Goal: Information Seeking & Learning: Find specific page/section

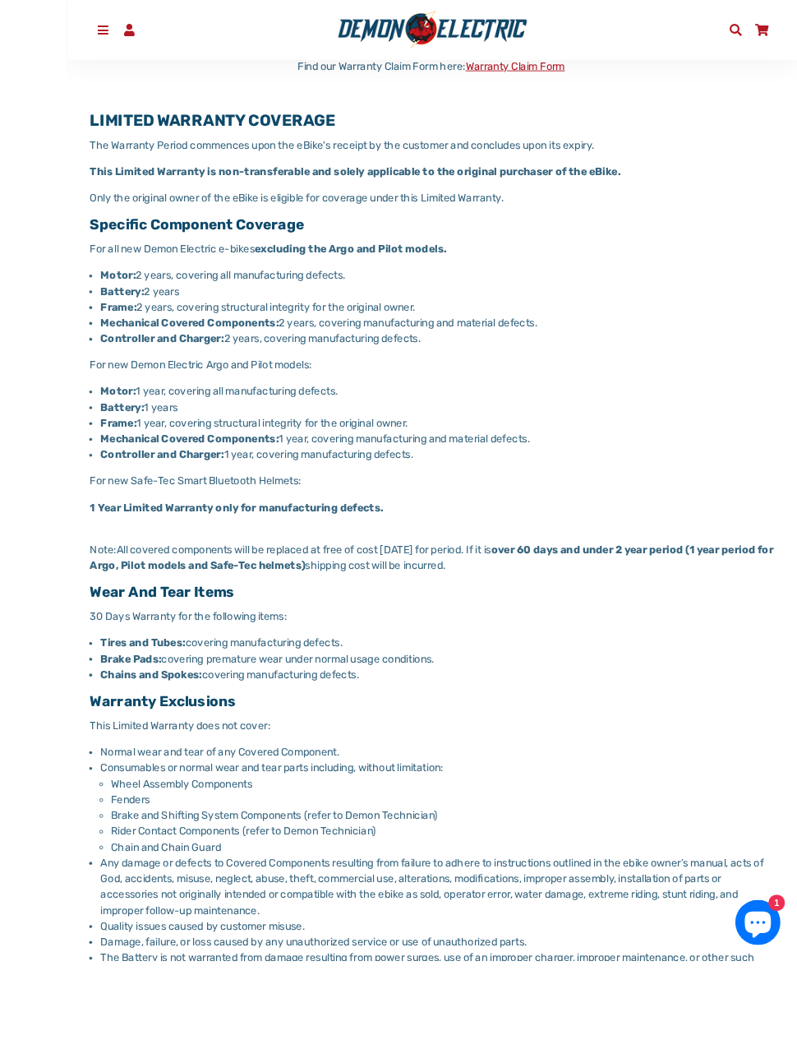
scroll to position [444, 0]
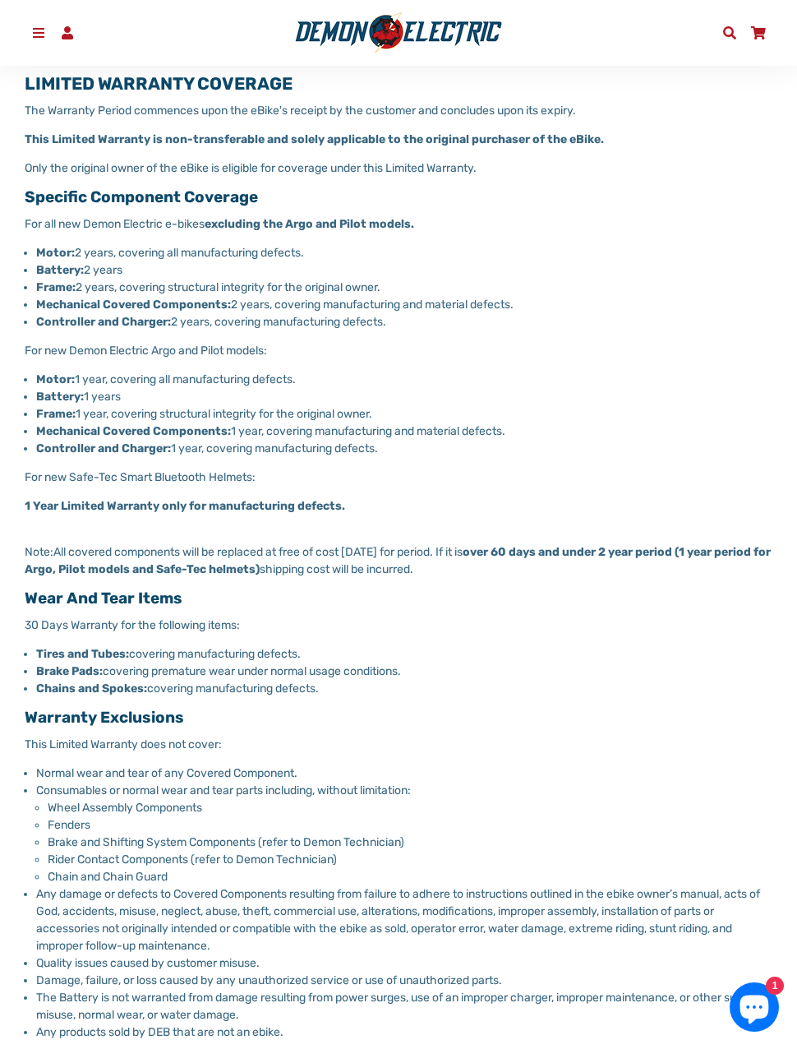
click at [33, 28] on span at bounding box center [38, 32] width 17 height 13
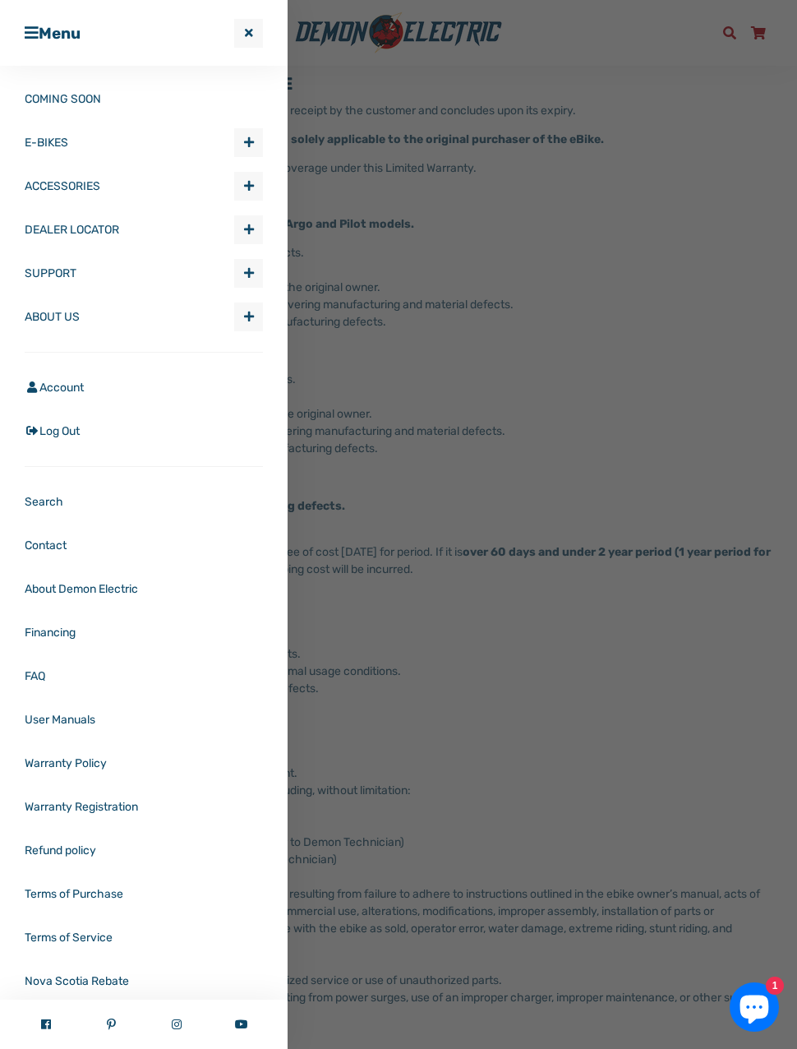
click at [591, 193] on div at bounding box center [398, 524] width 797 height 1049
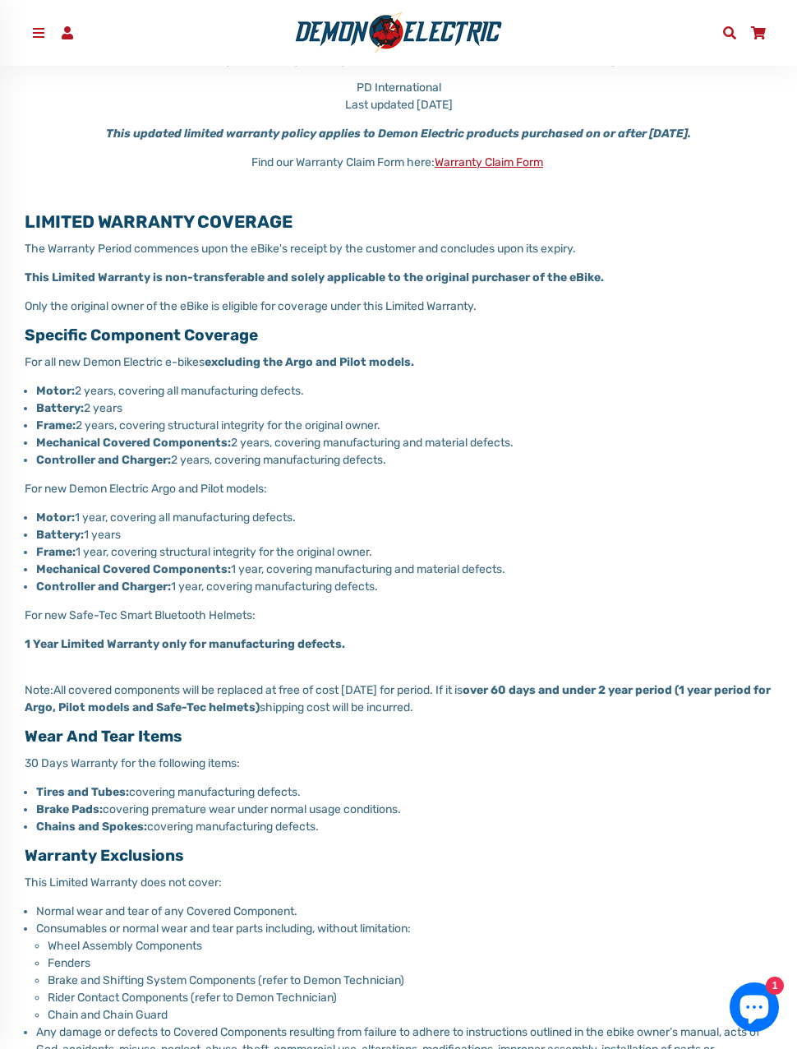
scroll to position [0, 0]
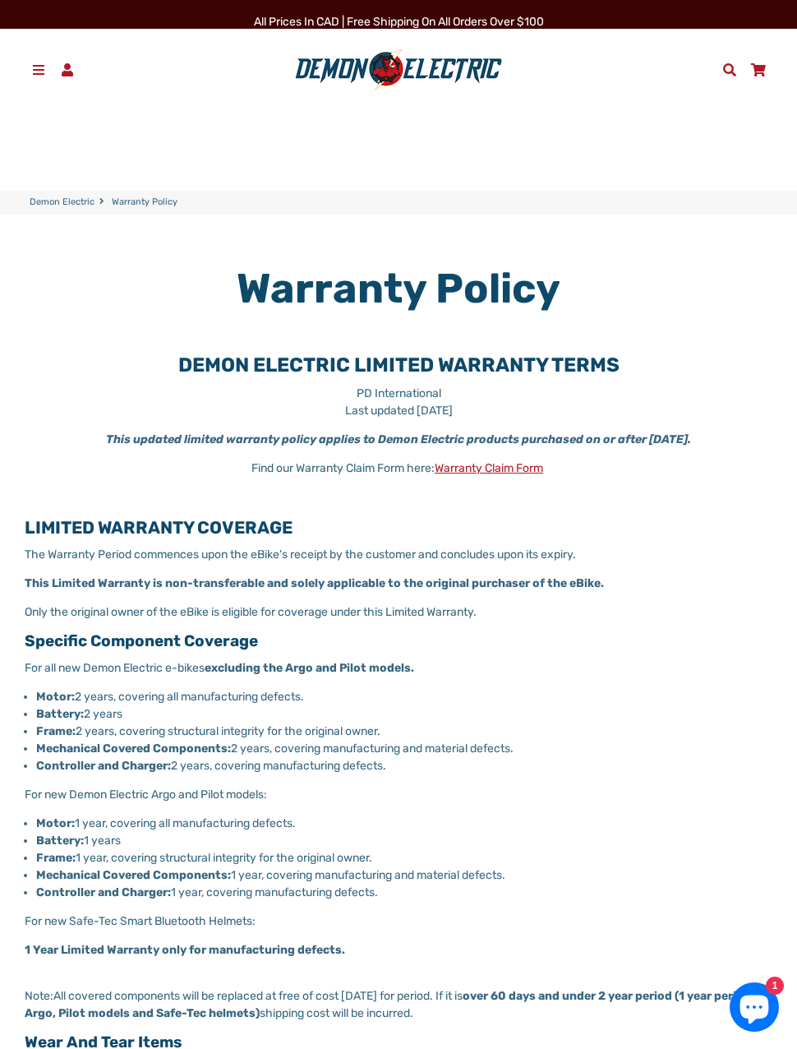
click at [39, 63] on span at bounding box center [38, 69] width 17 height 13
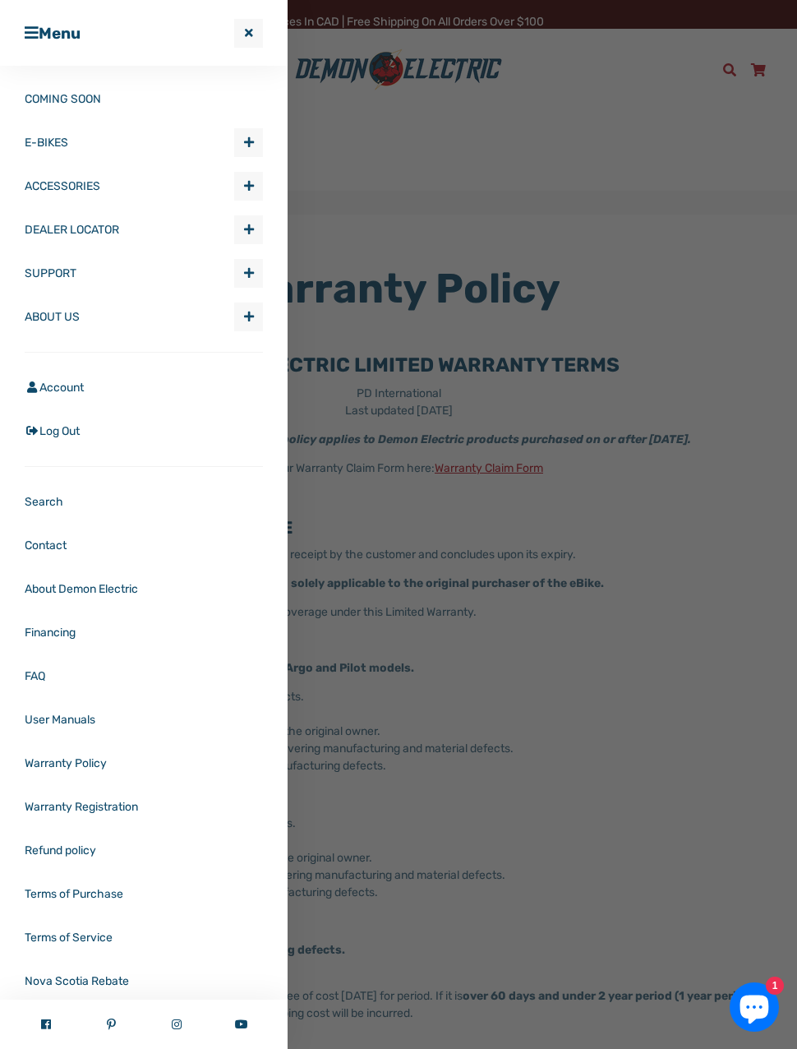
click at [54, 224] on link "DEALER LOCATOR" at bounding box center [130, 230] width 210 height 44
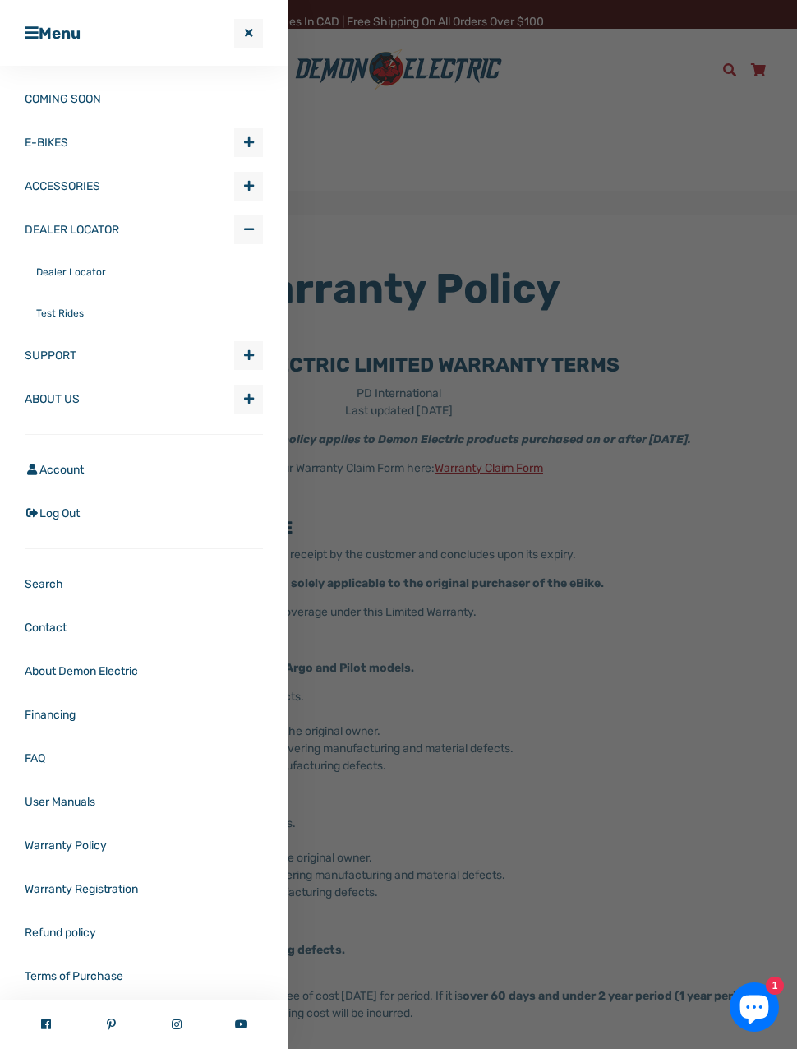
click at [46, 277] on link "Dealer Locator" at bounding box center [149, 272] width 227 height 41
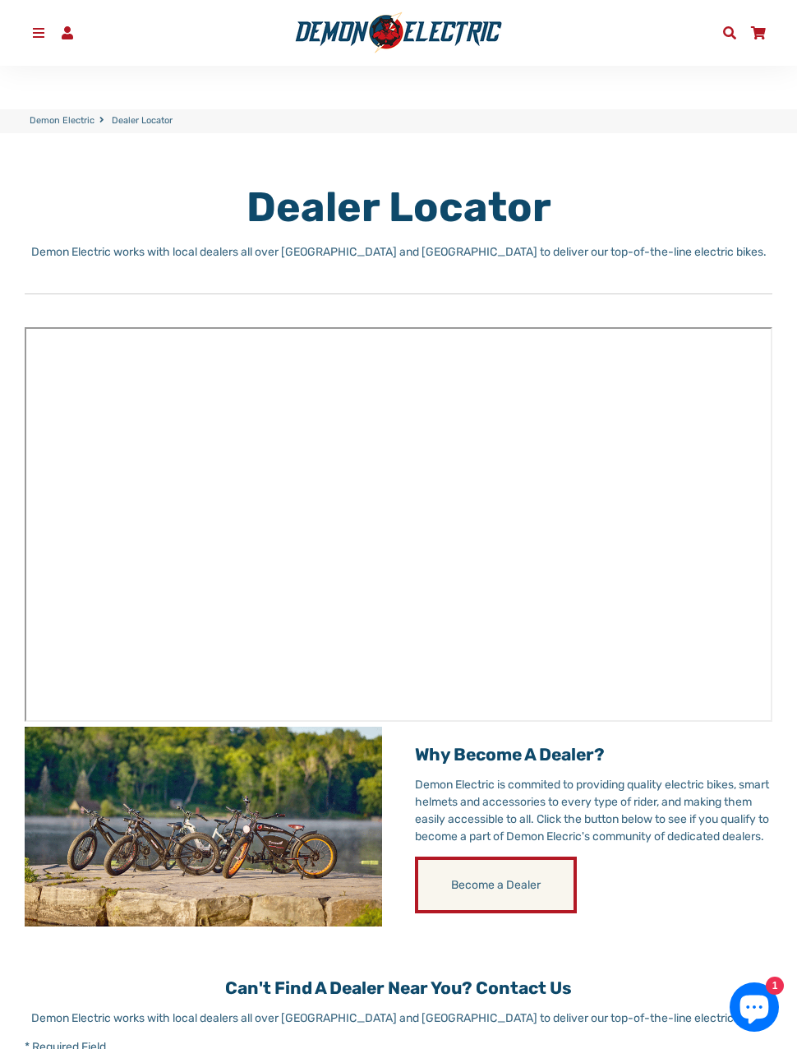
scroll to position [147, 0]
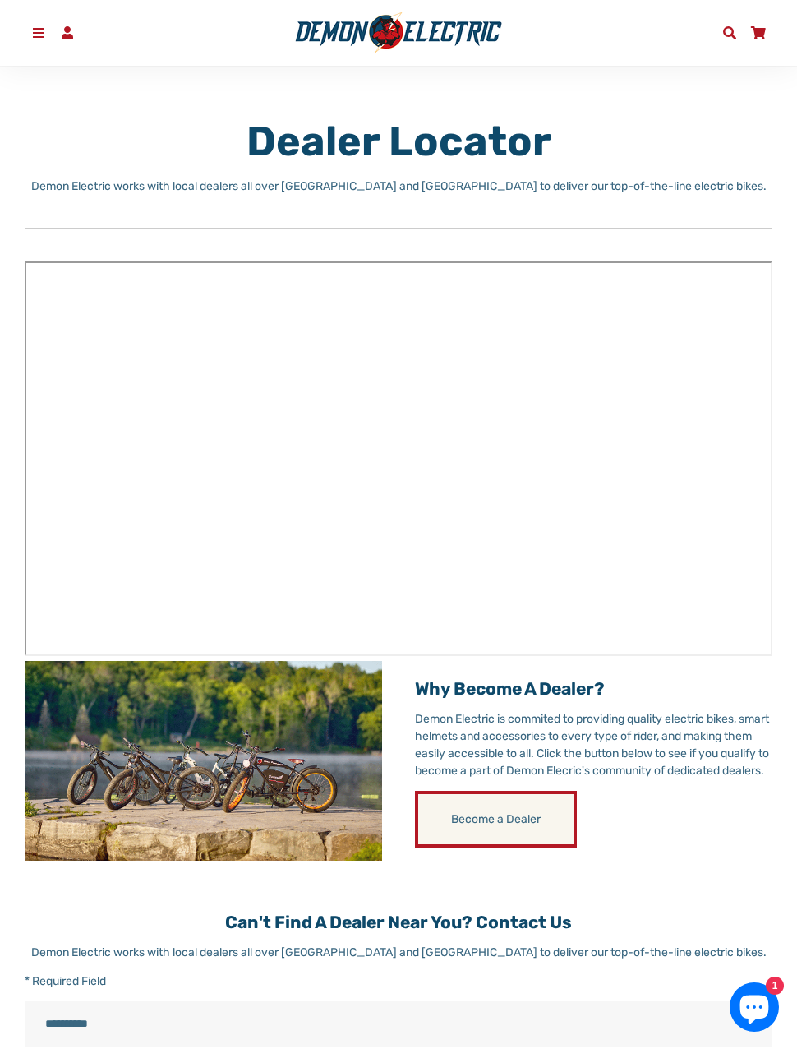
click at [45, 44] on link "Menu" at bounding box center [39, 33] width 29 height 25
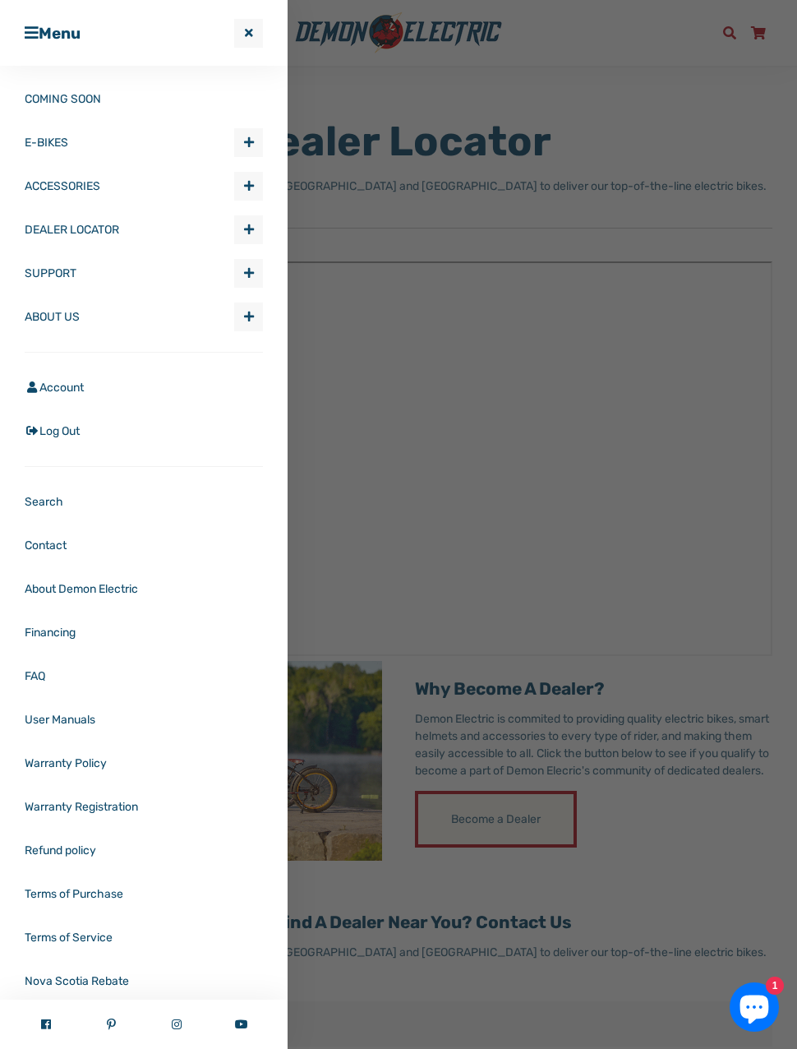
click at [51, 199] on link "ACCESSORIES" at bounding box center [130, 186] width 210 height 44
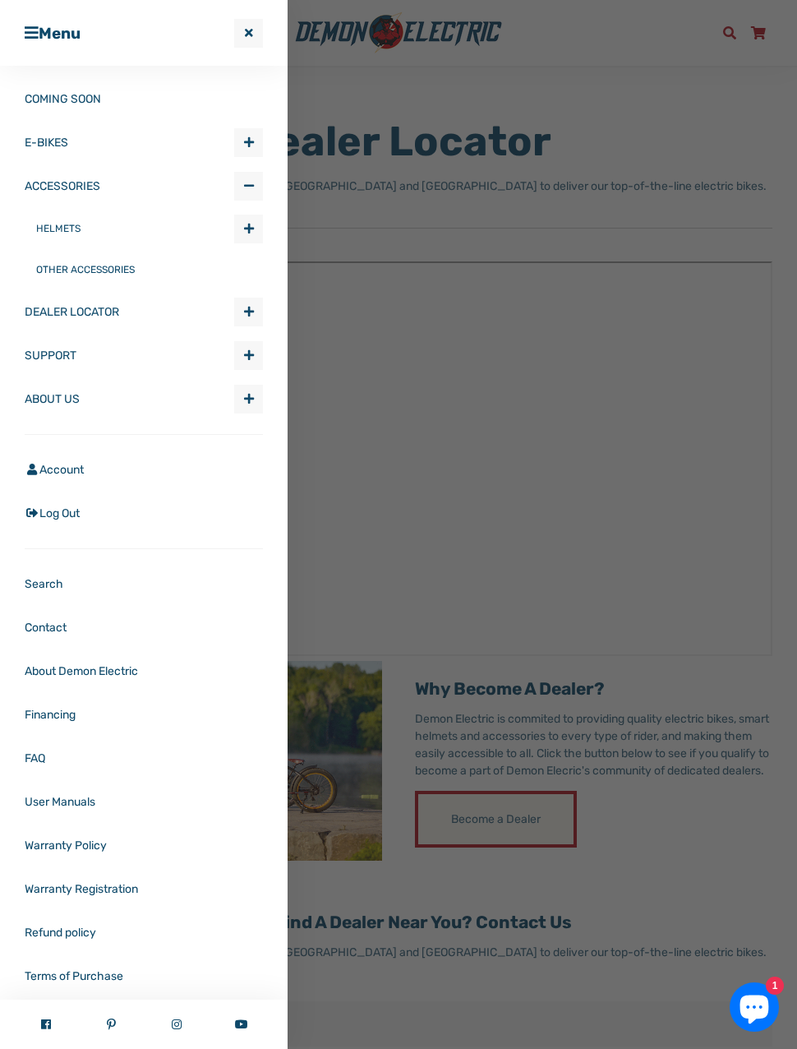
click at [53, 262] on link "OTHER ACCESSORIES" at bounding box center [149, 269] width 227 height 41
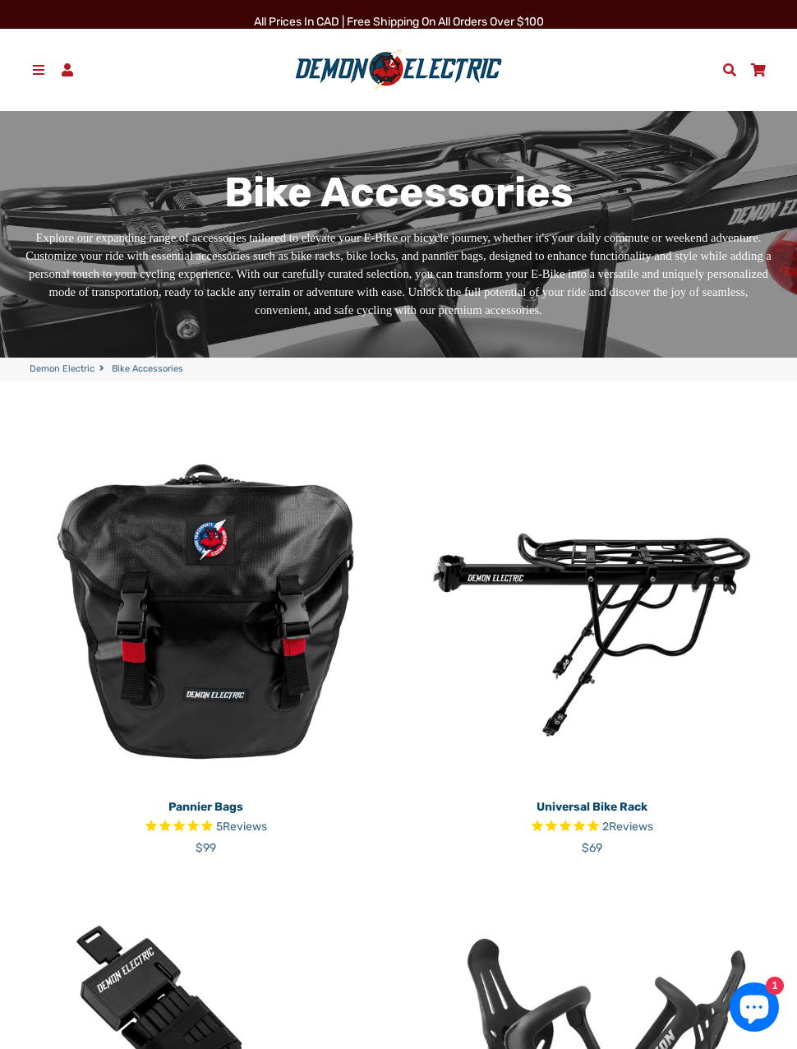
click at [81, 74] on link "Account" at bounding box center [67, 70] width 29 height 25
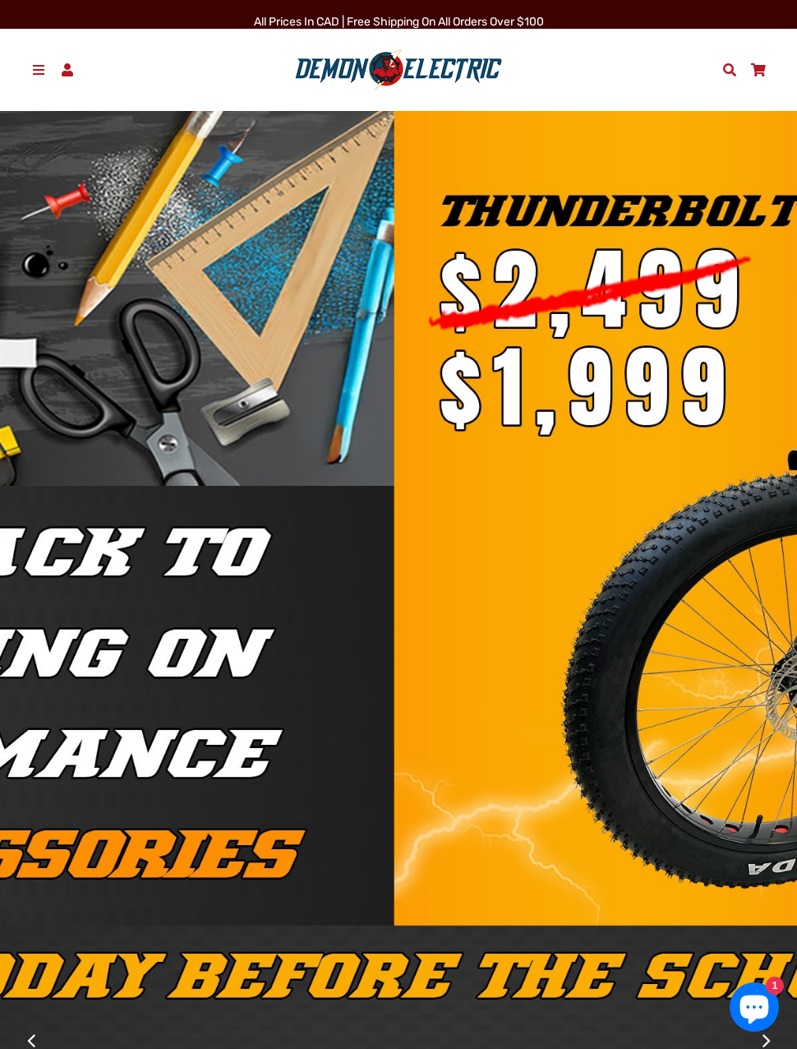
click at [43, 59] on link "Menu" at bounding box center [39, 70] width 29 height 25
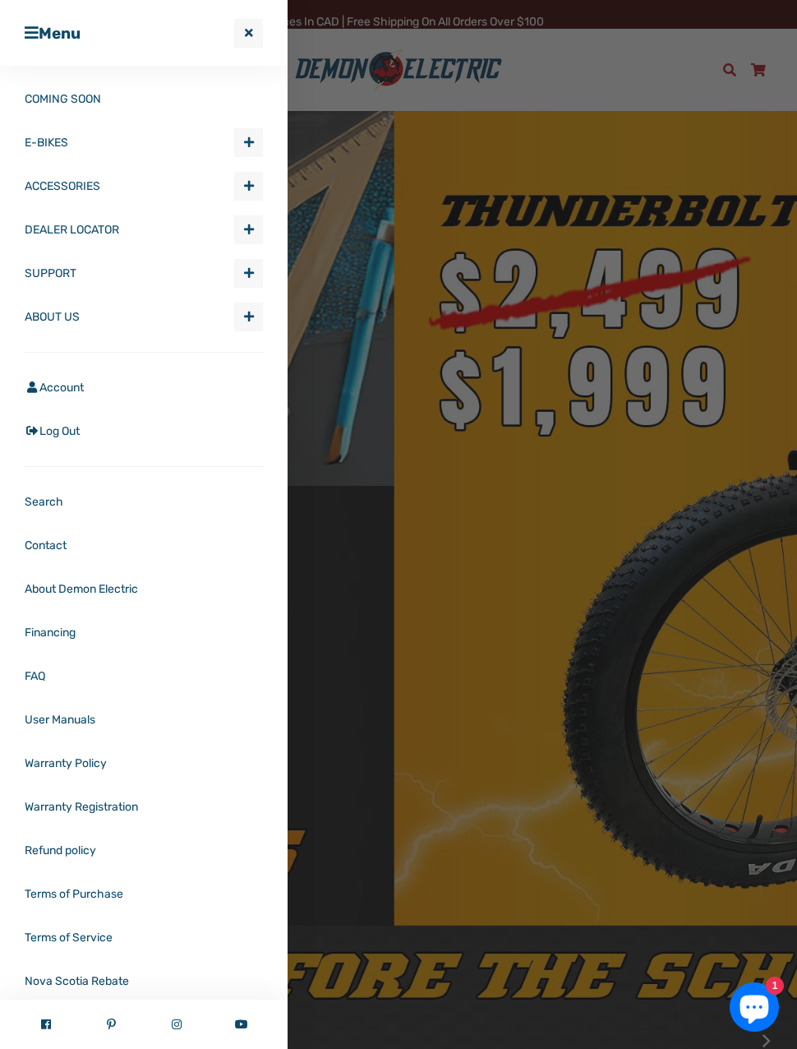
click at [45, 145] on link "E-BIKES" at bounding box center [130, 143] width 210 height 44
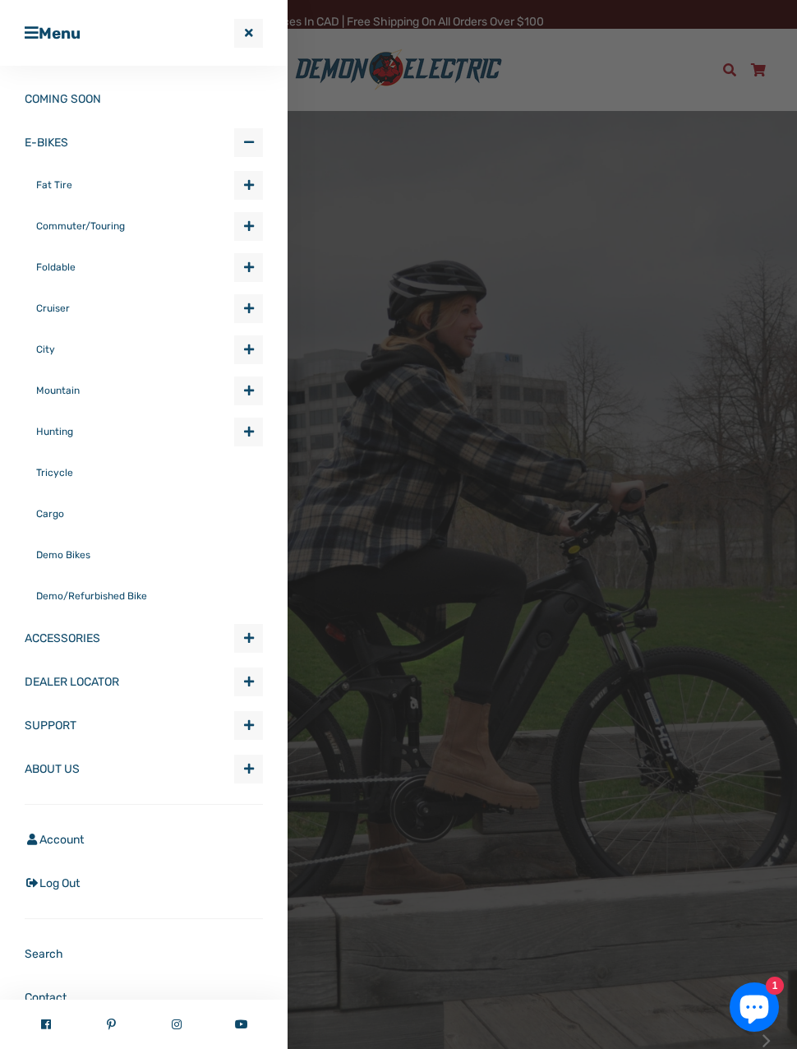
click at [51, 177] on link "Fat Tire" at bounding box center [135, 184] width 198 height 41
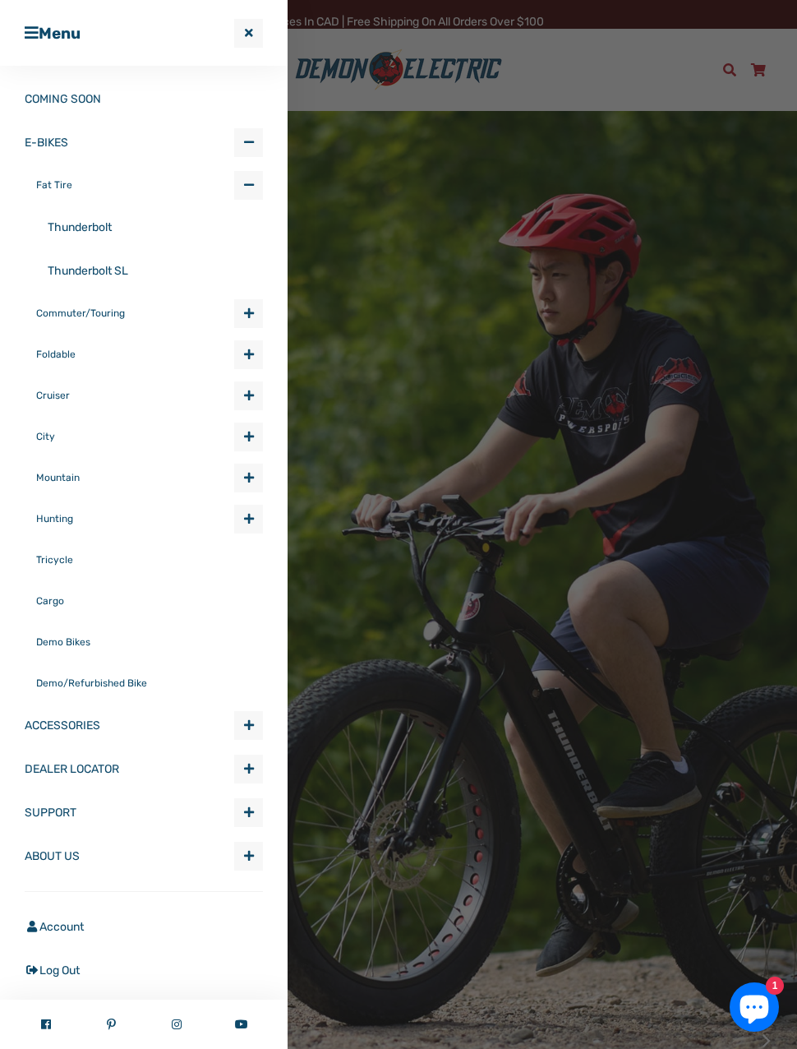
click at [50, 508] on link "Hunting" at bounding box center [135, 518] width 198 height 41
click at [57, 553] on link "Blacktail" at bounding box center [155, 561] width 215 height 44
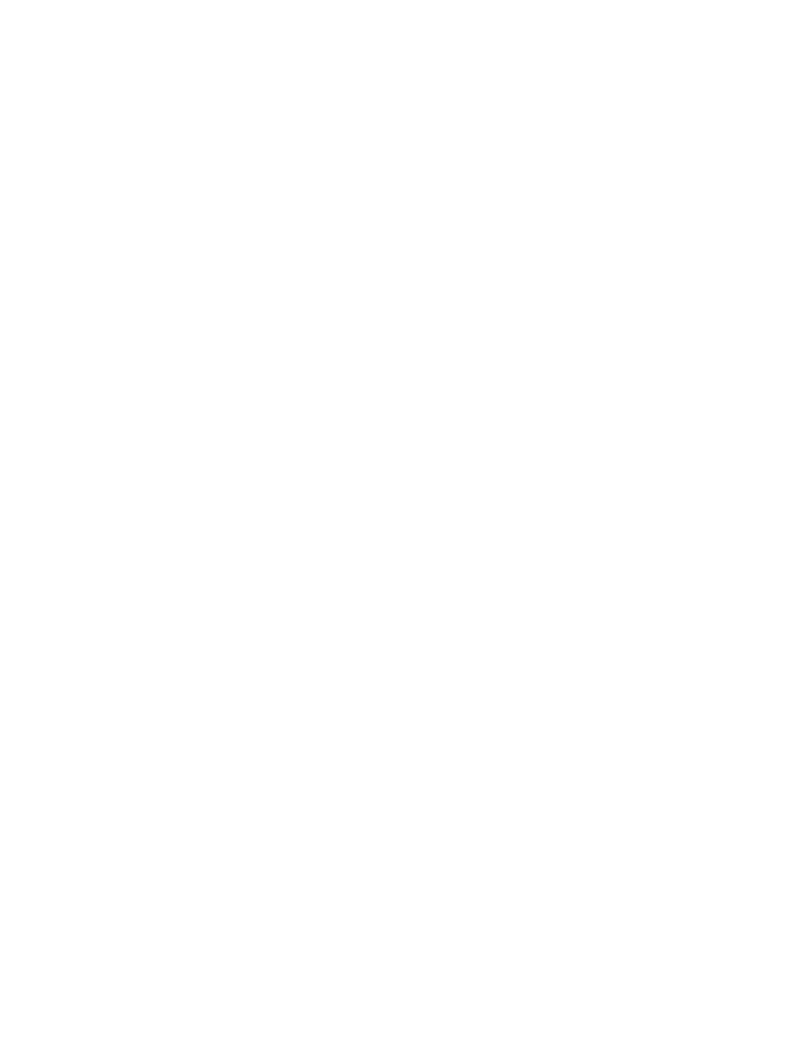
select select "******"
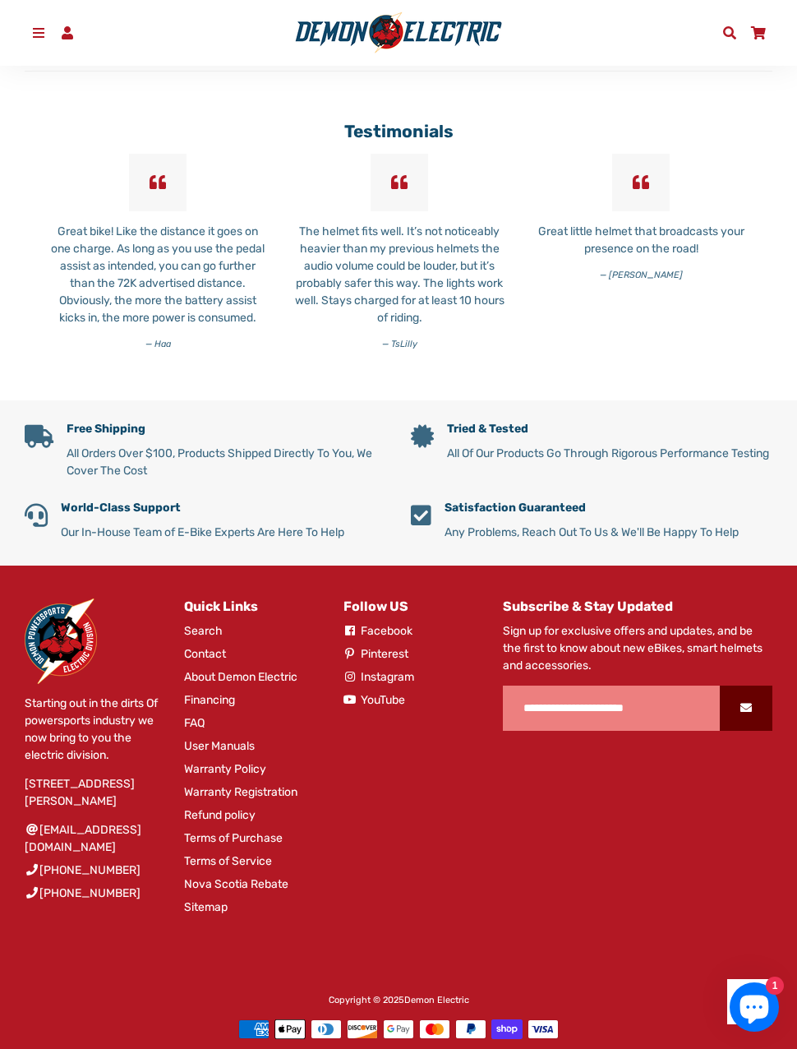
scroll to position [5463, 0]
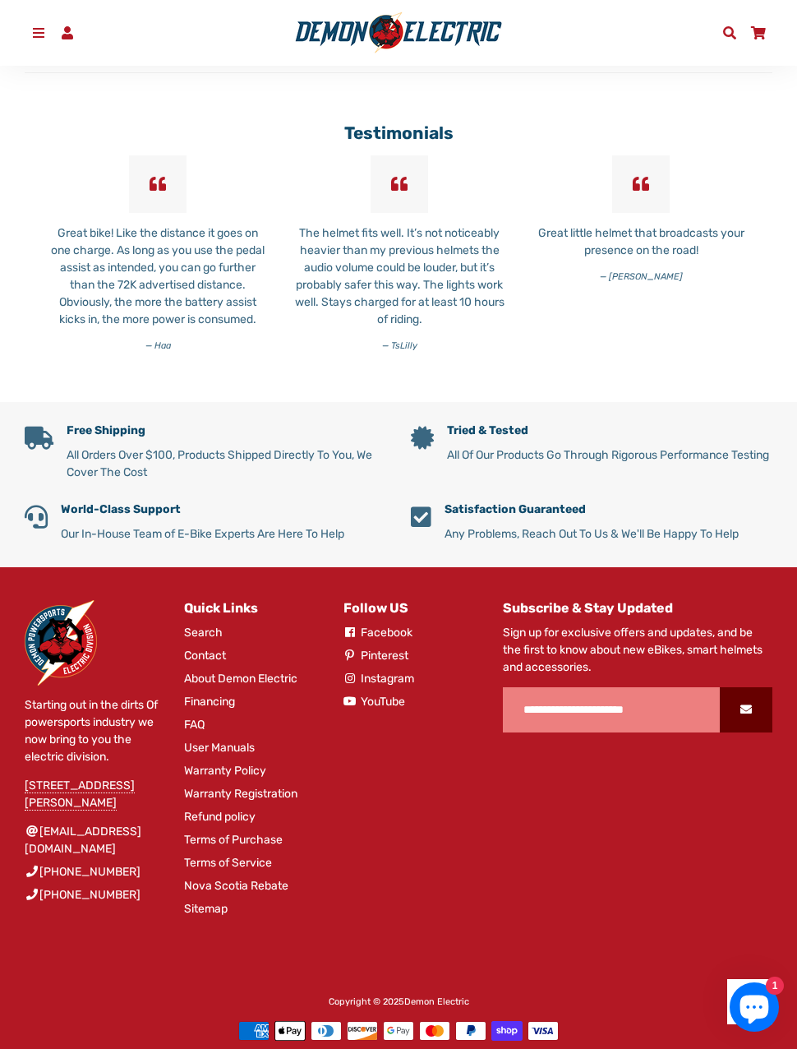
click at [203, 664] on link "Contact" at bounding box center [205, 655] width 42 height 17
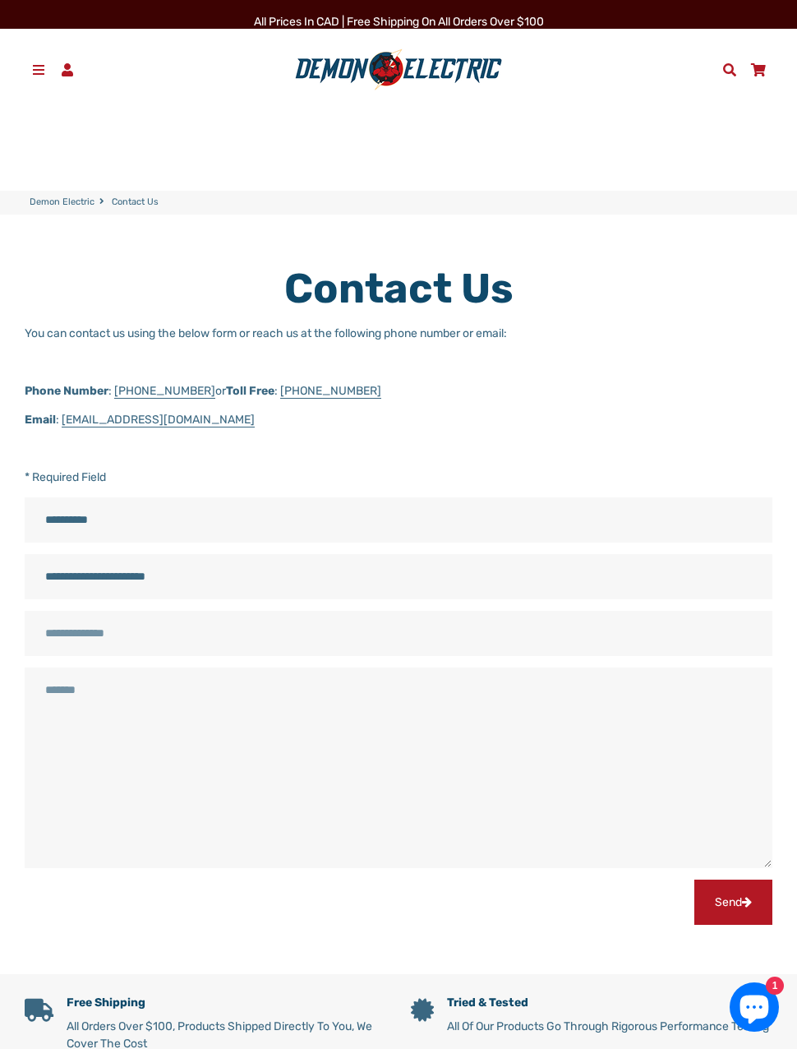
click at [77, 58] on link "Account" at bounding box center [67, 70] width 29 height 25
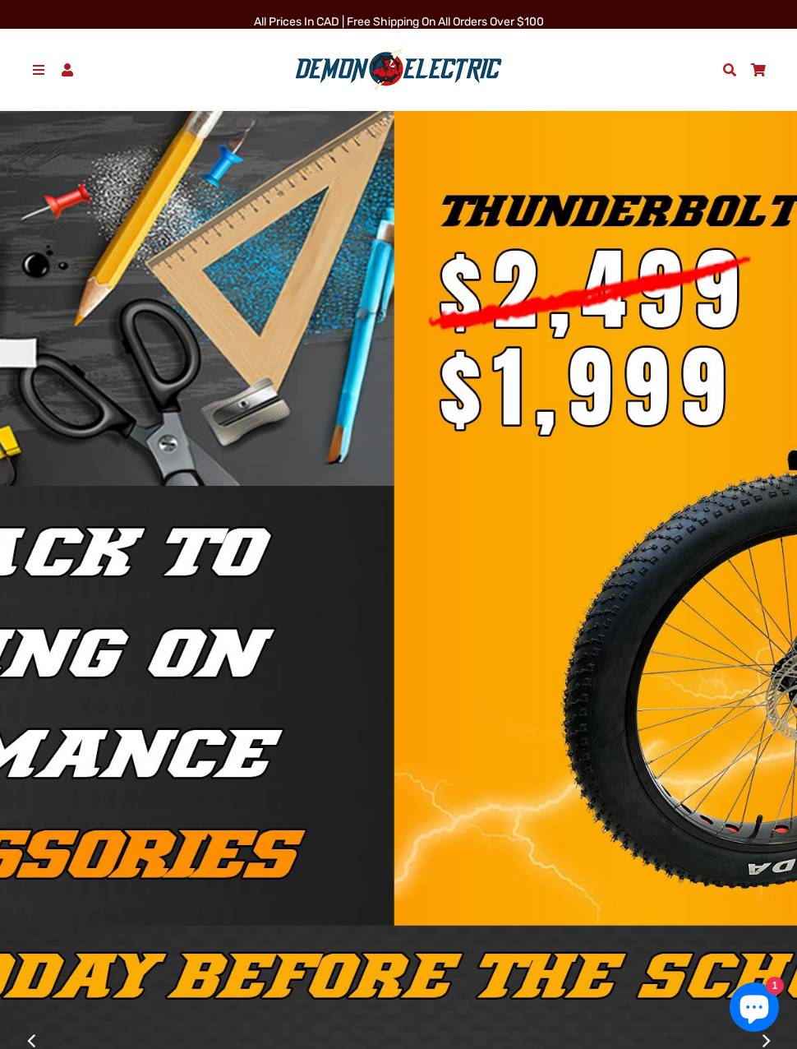
click at [80, 62] on link "Account" at bounding box center [67, 70] width 29 height 25
click at [741, 71] on link "Search" at bounding box center [730, 70] width 29 height 25
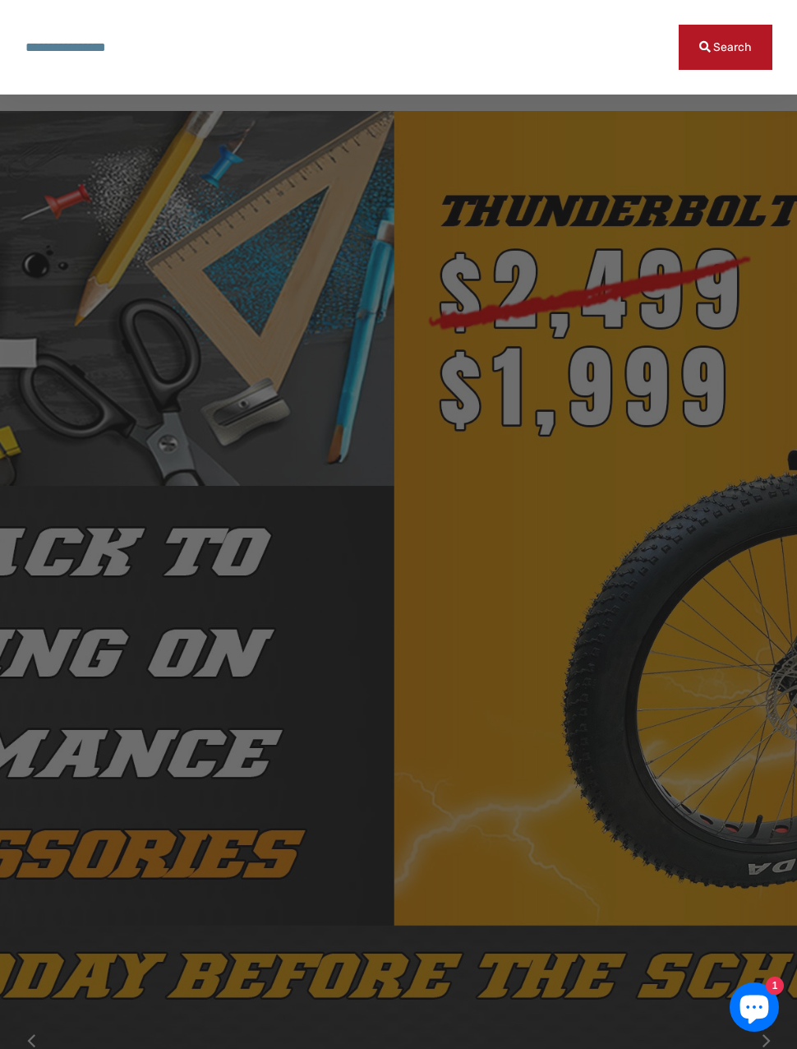
click at [98, 40] on input "Search our store" at bounding box center [352, 47] width 654 height 45
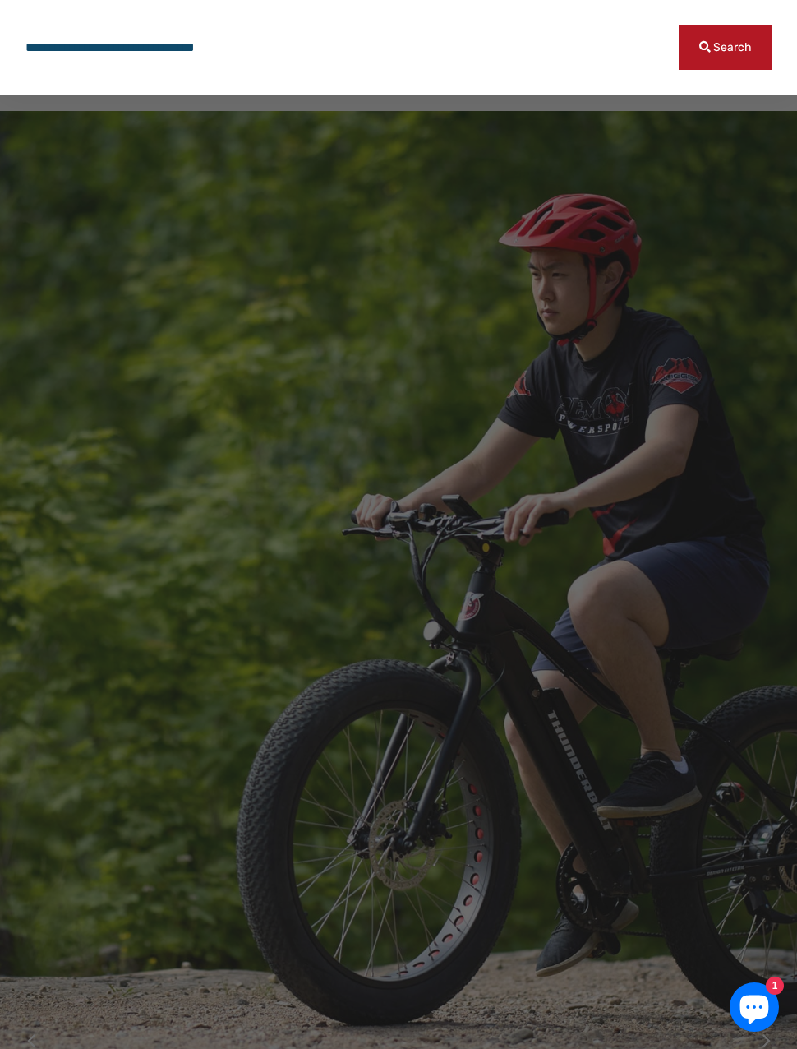
type input "**********"
click at [726, 47] on button "Search" at bounding box center [726, 47] width 94 height 45
